Goal: Information Seeking & Learning: Learn about a topic

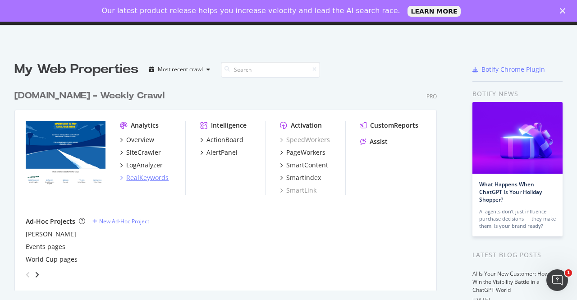
click at [150, 175] on div "RealKeywords" at bounding box center [147, 177] width 42 height 9
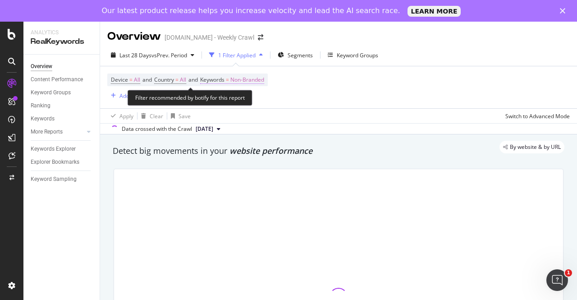
click at [248, 83] on span "Non-Branded" at bounding box center [247, 79] width 34 height 13
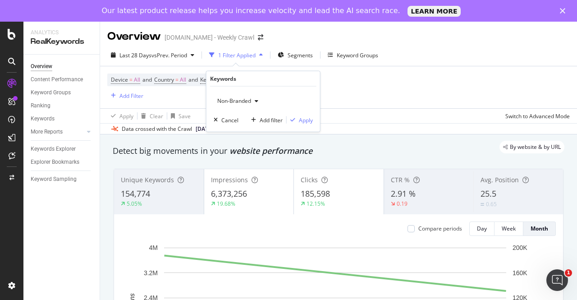
click at [243, 99] on span "Non-Branded" at bounding box center [232, 101] width 37 height 8
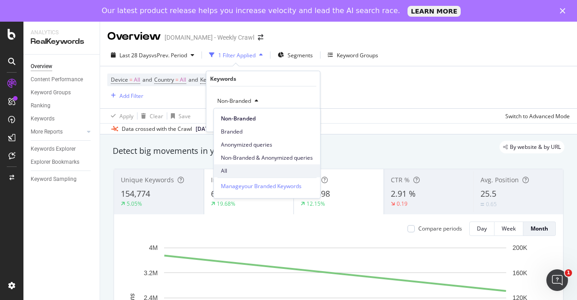
click at [234, 167] on span "All" at bounding box center [267, 171] width 92 height 8
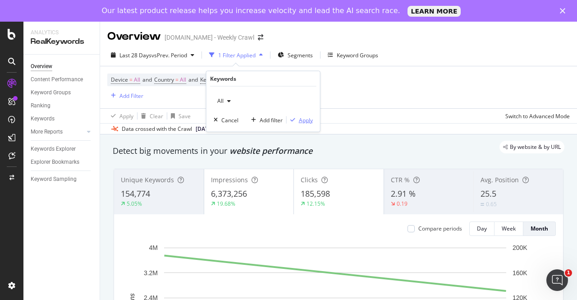
click at [302, 117] on div "Apply" at bounding box center [306, 120] width 14 height 8
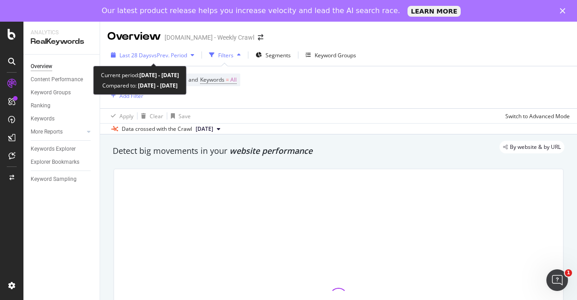
click at [163, 54] on span "vs Prev. Period" at bounding box center [169, 55] width 36 height 8
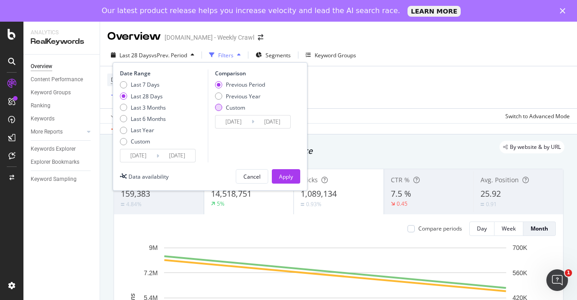
click at [220, 105] on div "Custom" at bounding box center [218, 107] width 7 height 7
click at [126, 141] on div "Custom" at bounding box center [123, 141] width 7 height 7
click at [173, 156] on input "[DATE]" at bounding box center [177, 155] width 36 height 13
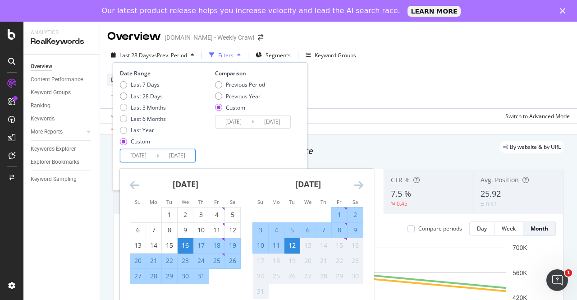
click at [136, 185] on icon "Move backward to switch to the previous month." at bounding box center [134, 184] width 9 height 11
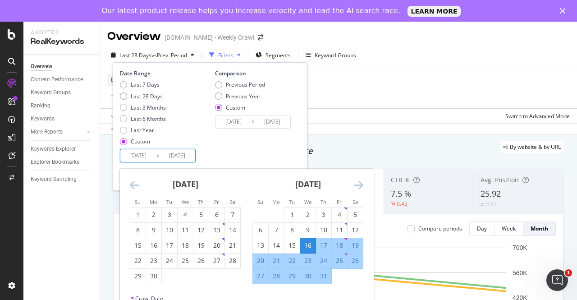
click at [136, 185] on icon "Move backward to switch to the previous month." at bounding box center [134, 184] width 9 height 11
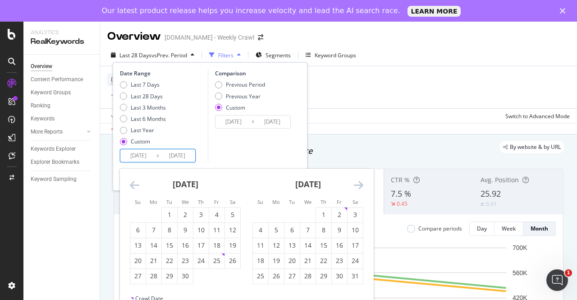
click at [136, 185] on icon "Move backward to switch to the previous month." at bounding box center [134, 184] width 9 height 11
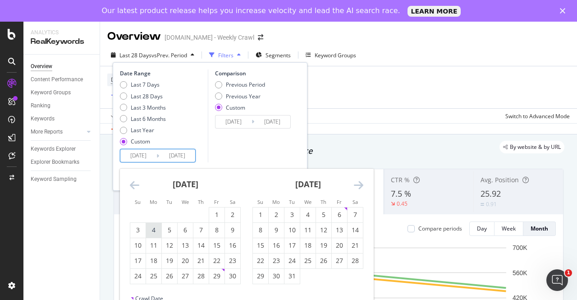
click at [156, 229] on div "4" at bounding box center [153, 229] width 15 height 9
type input "[DATE]"
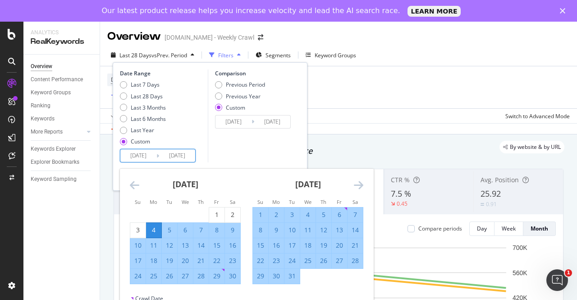
click at [168, 231] on div "5" at bounding box center [169, 229] width 15 height 9
type input "[DATE]"
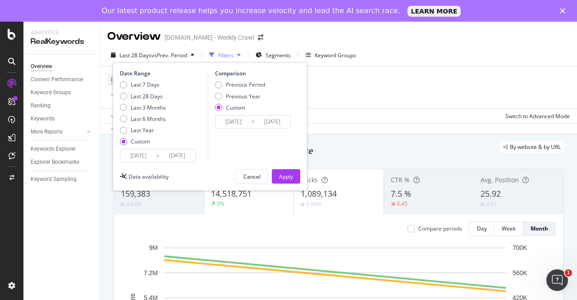
click at [227, 125] on input "[DATE]" at bounding box center [233, 121] width 36 height 13
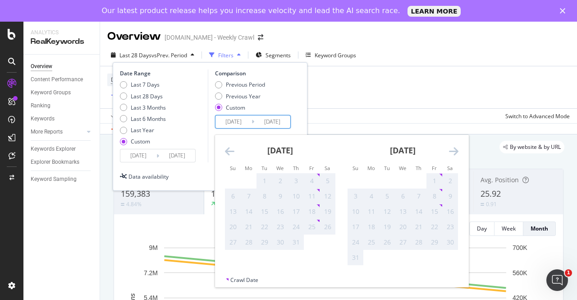
click at [230, 152] on icon "Move backward to switch to the previous month." at bounding box center [229, 151] width 9 height 11
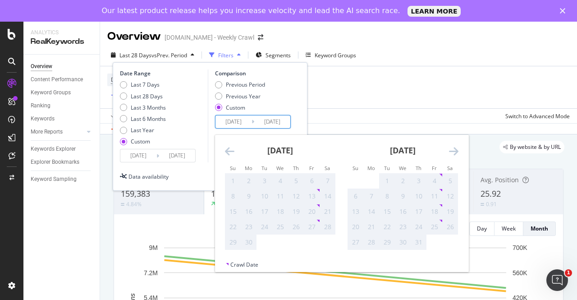
click at [230, 152] on icon "Move backward to switch to the previous month." at bounding box center [229, 151] width 9 height 11
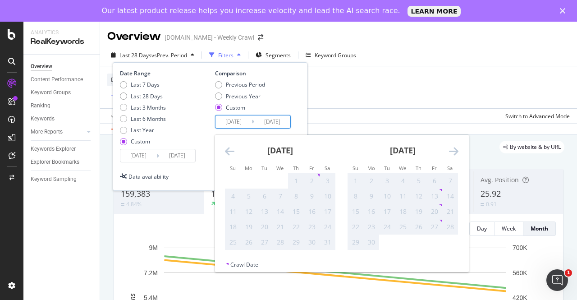
click at [230, 152] on icon "Move backward to switch to the previous month." at bounding box center [229, 151] width 9 height 11
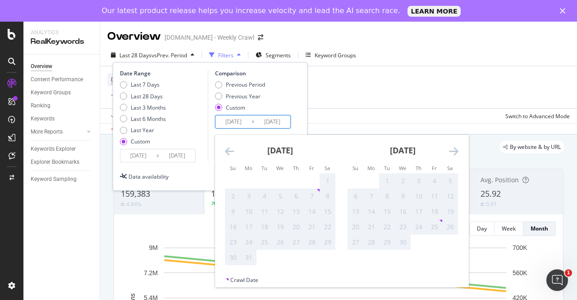
click at [230, 152] on icon "Move backward to switch to the previous month." at bounding box center [229, 151] width 9 height 11
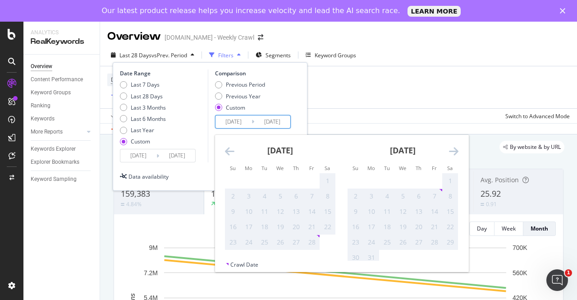
click at [230, 152] on icon "Move backward to switch to the previous month." at bounding box center [229, 151] width 9 height 11
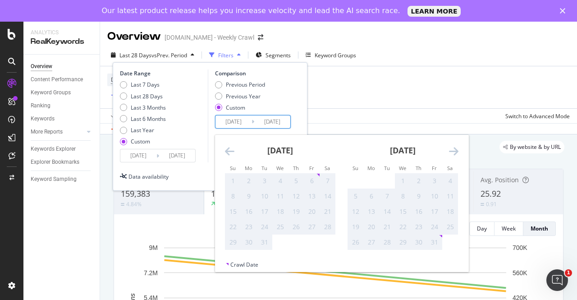
click at [230, 152] on icon "Move backward to switch to the previous month." at bounding box center [229, 151] width 9 height 11
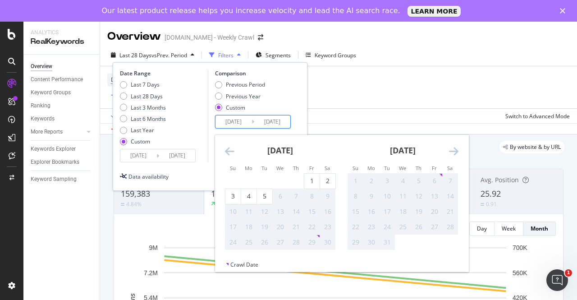
click at [230, 152] on icon "Move backward to switch to the previous month." at bounding box center [229, 151] width 9 height 11
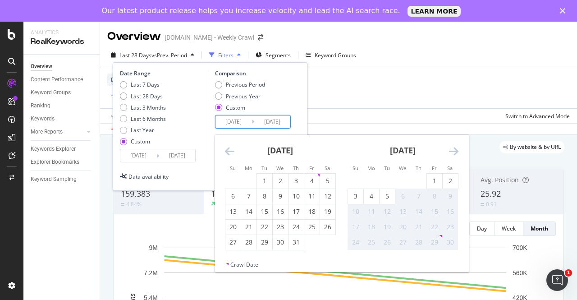
click at [230, 152] on icon "Move backward to switch to the previous month." at bounding box center [229, 151] width 9 height 11
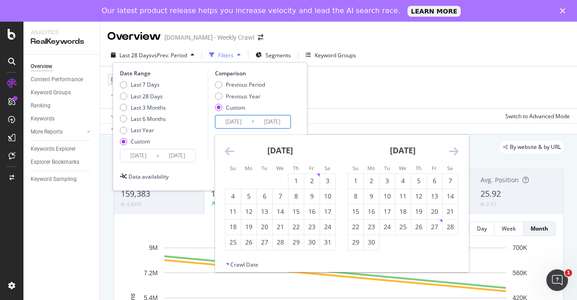
click at [230, 152] on icon "Move backward to switch to the previous month." at bounding box center [229, 151] width 9 height 11
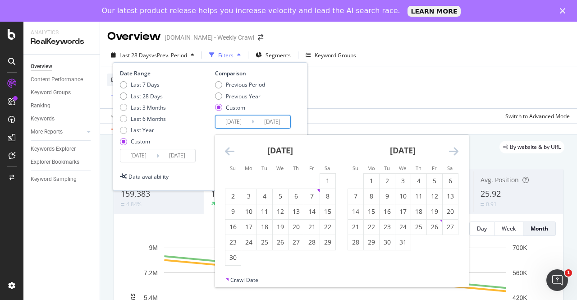
click at [230, 152] on icon "Move backward to switch to the previous month." at bounding box center [229, 151] width 9 height 11
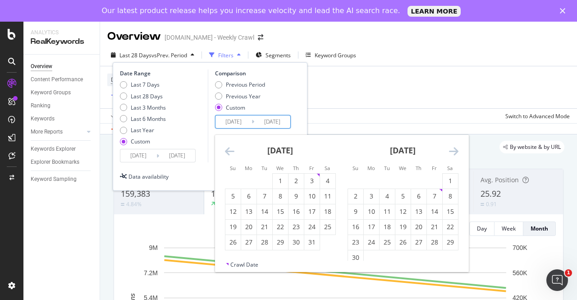
click at [230, 152] on icon "Move backward to switch to the previous month." at bounding box center [229, 151] width 9 height 11
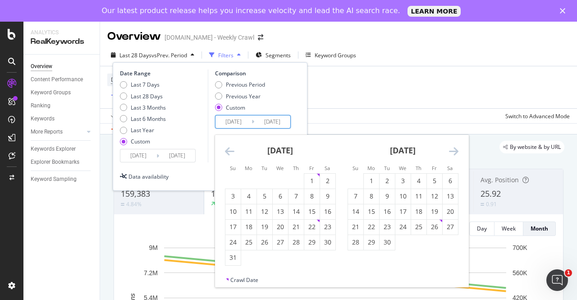
click at [230, 152] on icon "Move backward to switch to the previous month." at bounding box center [229, 151] width 9 height 11
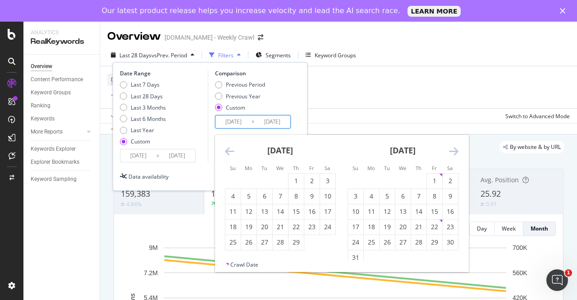
click at [230, 152] on icon "Move backward to switch to the previous month." at bounding box center [229, 151] width 9 height 11
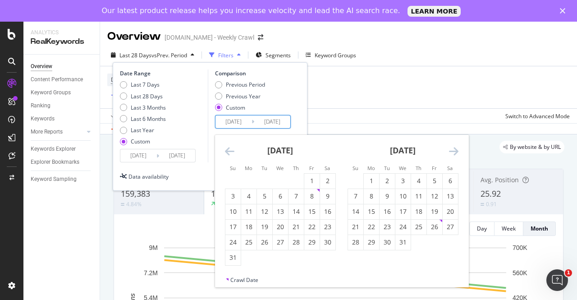
click at [230, 152] on icon "Move backward to switch to the previous month." at bounding box center [229, 151] width 9 height 11
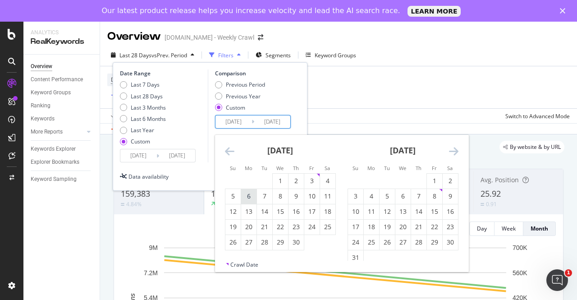
click at [251, 196] on div "6" at bounding box center [248, 196] width 15 height 9
type input "[DATE]"
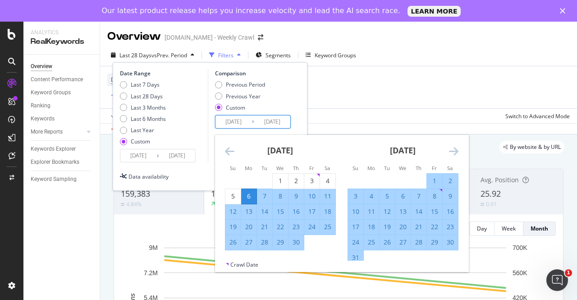
click at [261, 196] on div "7" at bounding box center [264, 196] width 15 height 9
type input "[DATE]"
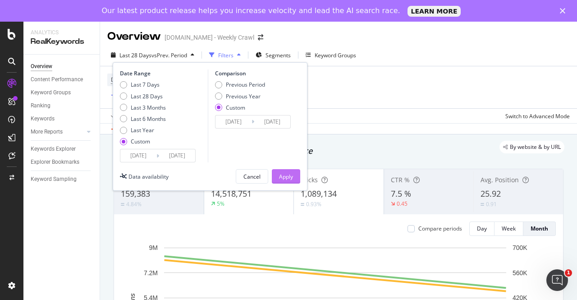
click at [288, 173] on div "Apply" at bounding box center [286, 177] width 14 height 8
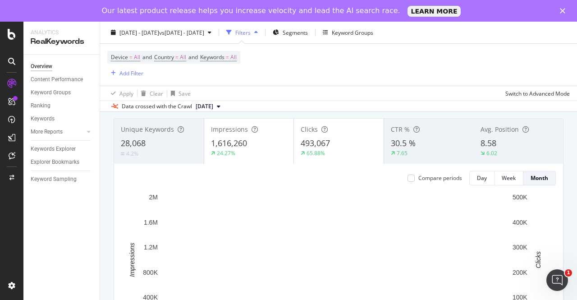
scroll to position [50, 0]
